Goal: Transaction & Acquisition: Purchase product/service

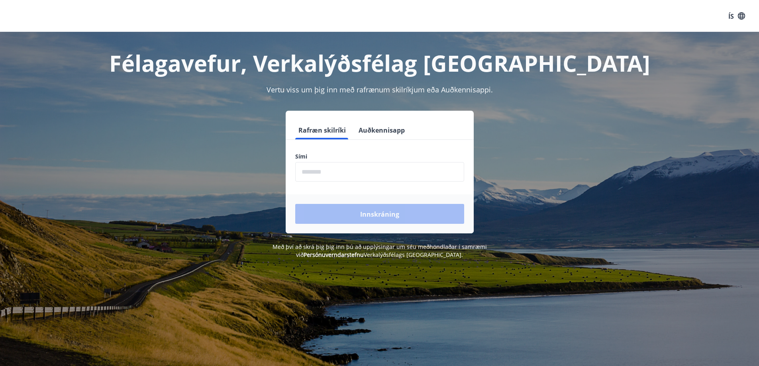
click at [337, 171] on input "phone" at bounding box center [379, 172] width 169 height 20
type input "********"
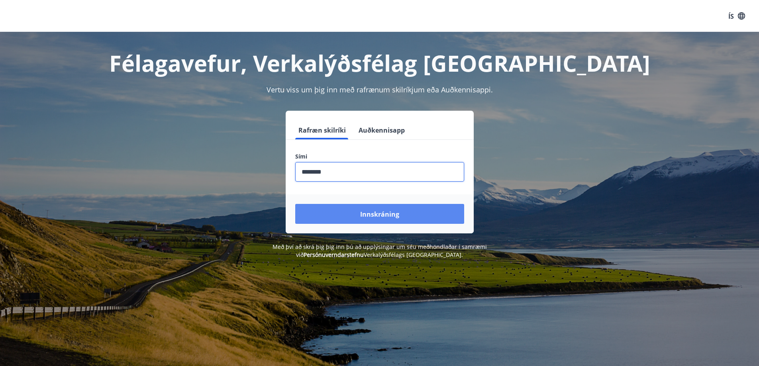
click at [364, 215] on font "Innskráning" at bounding box center [379, 214] width 39 height 9
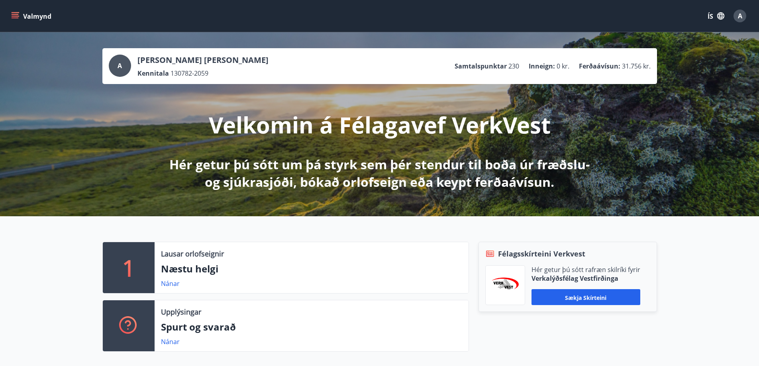
click at [12, 17] on icon "matseðill" at bounding box center [15, 16] width 8 height 8
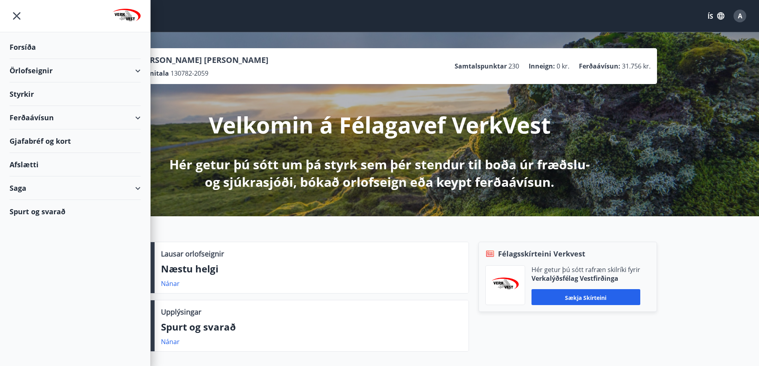
click at [35, 116] on font "Ferðaávísun" at bounding box center [32, 118] width 44 height 10
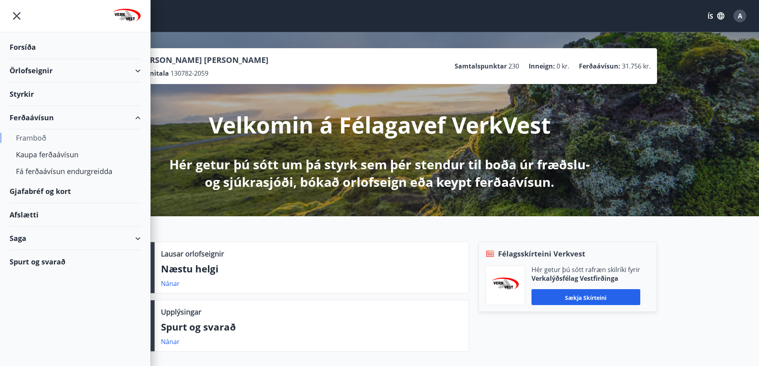
click at [32, 139] on font "Framboð" at bounding box center [31, 138] width 30 height 10
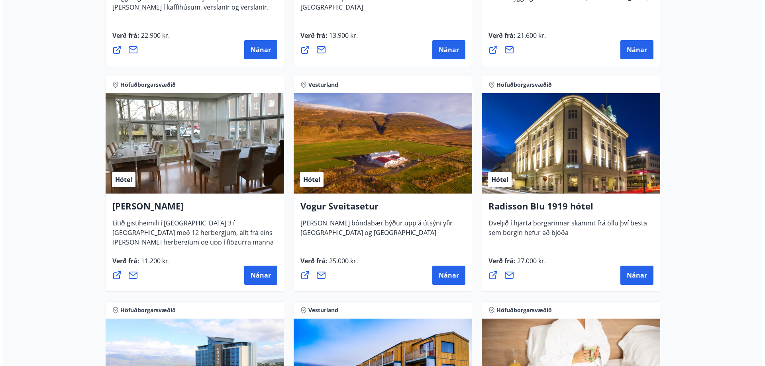
scroll to position [1434, 0]
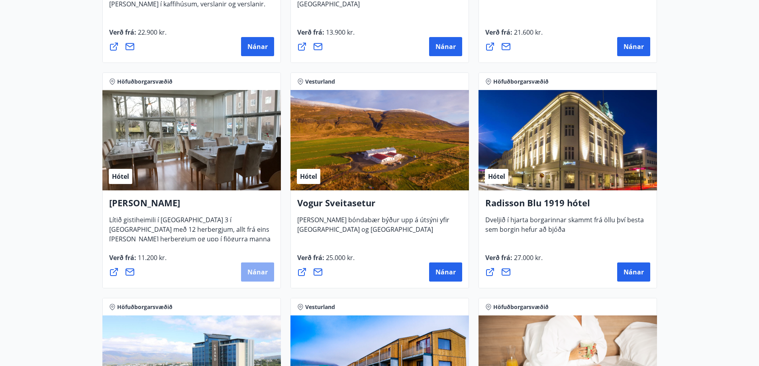
click at [252, 272] on font "Nánar" at bounding box center [257, 272] width 20 height 9
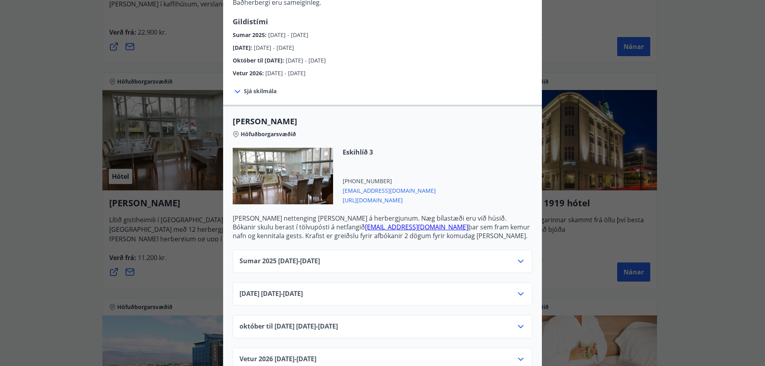
scroll to position [145, 0]
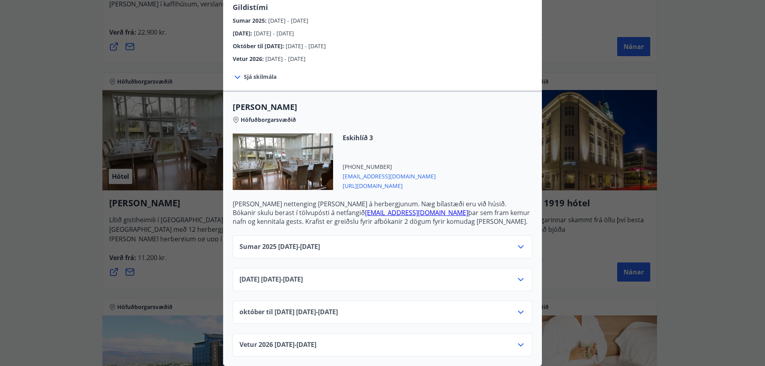
click at [516, 275] on icon at bounding box center [521, 280] width 10 height 10
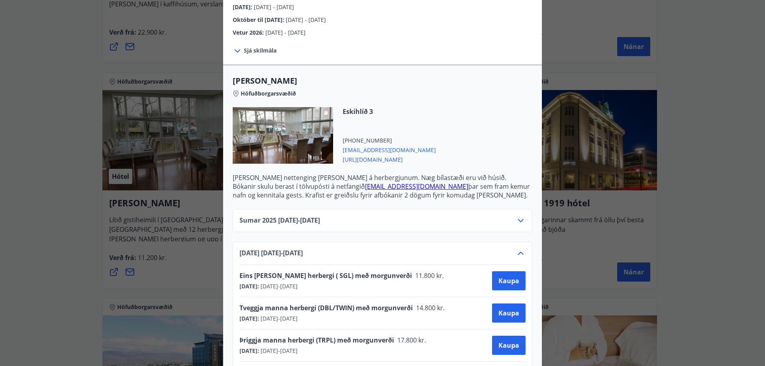
scroll to position [185, 0]
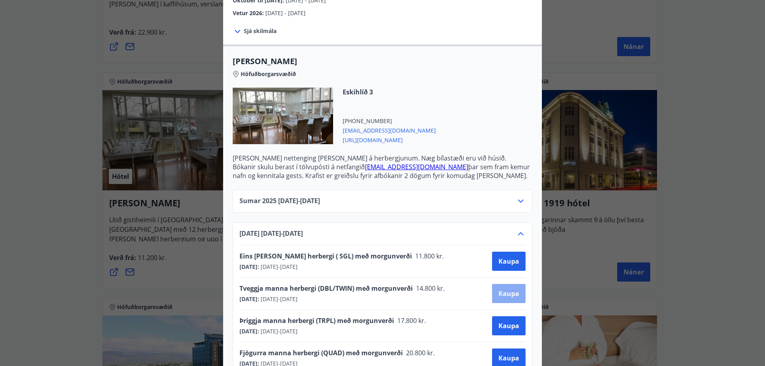
click at [506, 292] on font "Kaupa" at bounding box center [508, 293] width 21 height 9
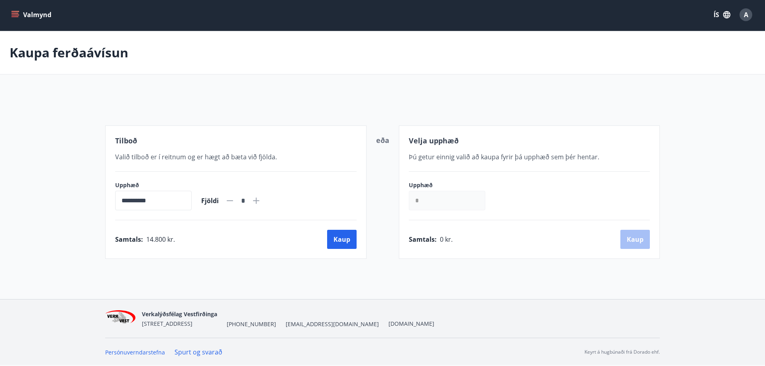
scroll to position [1, 0]
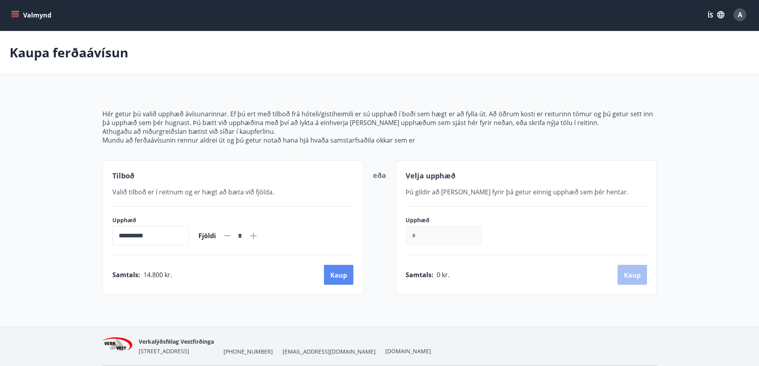
click at [342, 272] on font "Kaup" at bounding box center [338, 275] width 17 height 9
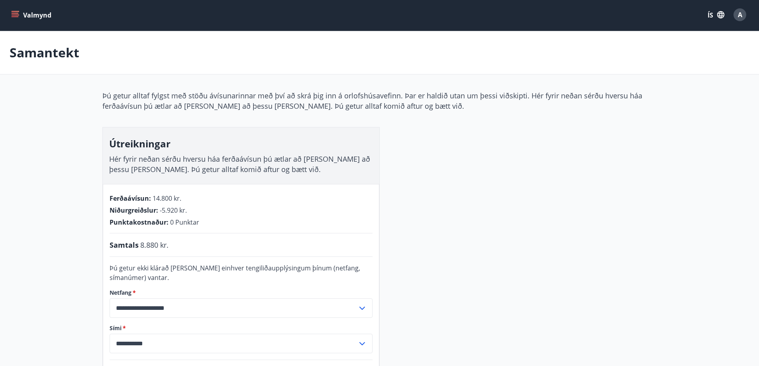
click at [738, 17] on font "A" at bounding box center [740, 14] width 4 height 9
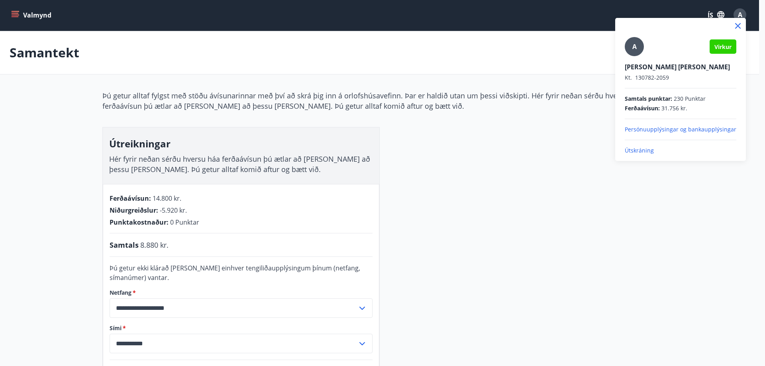
click at [638, 149] on font "Útskráning" at bounding box center [638, 151] width 29 height 8
